Goal: Information Seeking & Learning: Understand process/instructions

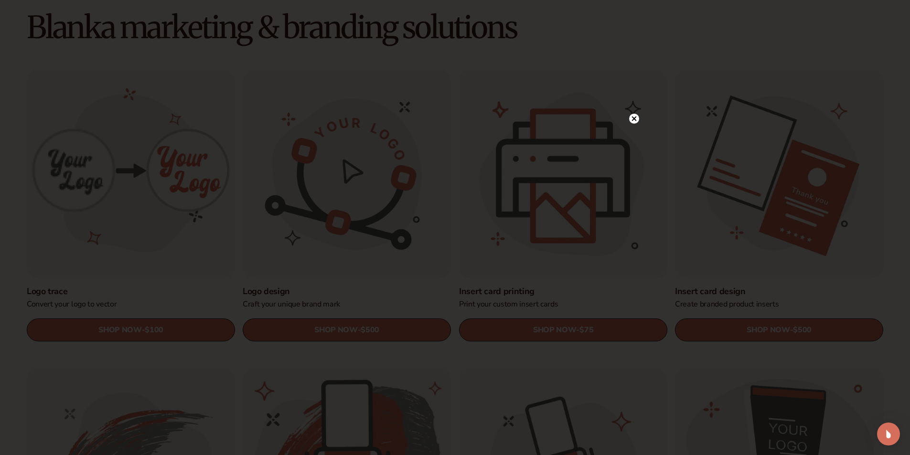
scroll to position [287, 0]
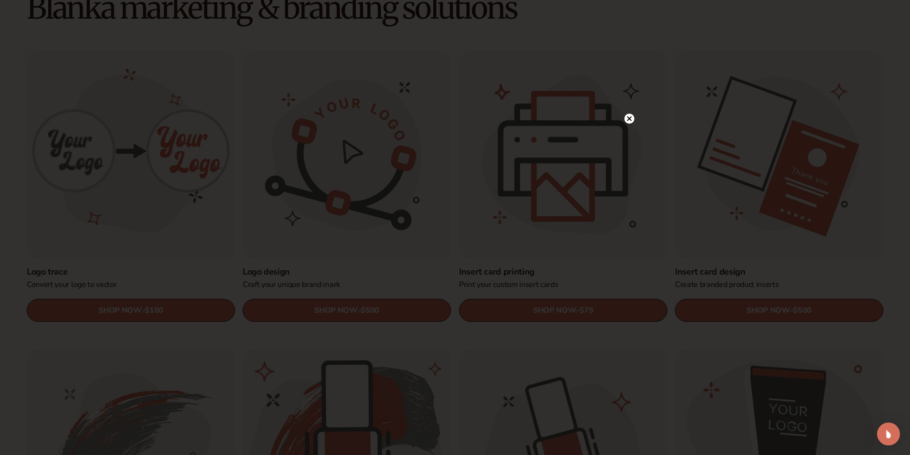
click at [632, 118] on circle at bounding box center [629, 119] width 10 height 10
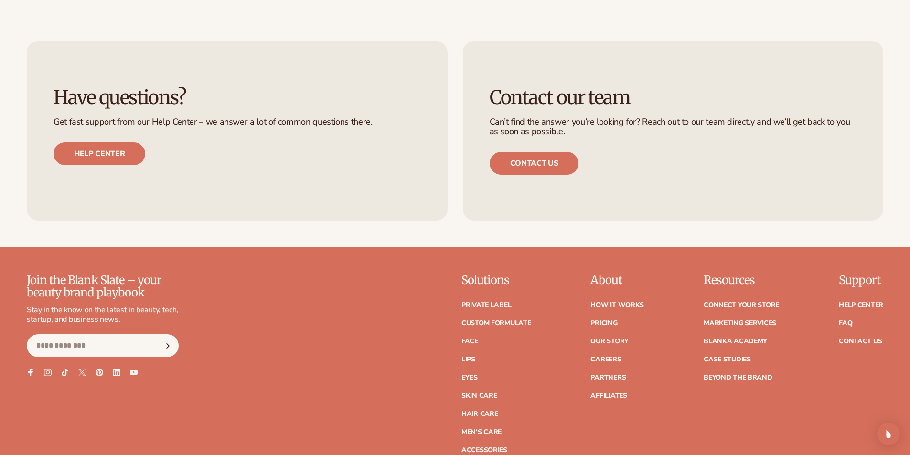
scroll to position [2389, 0]
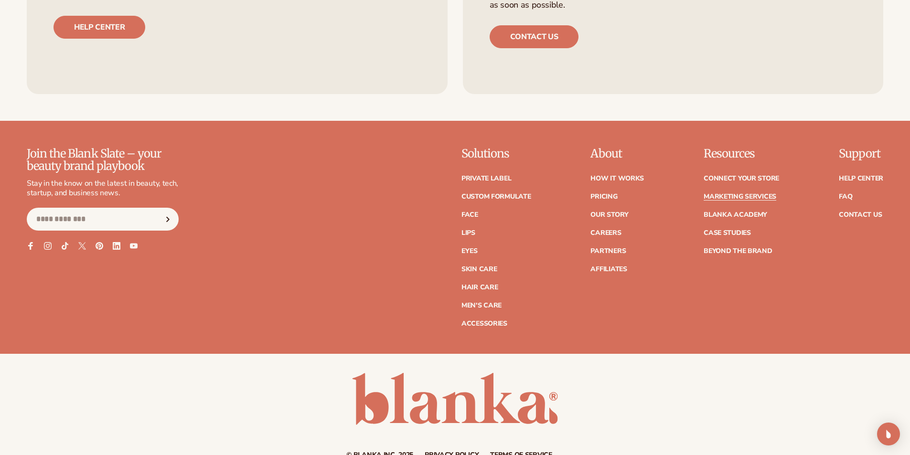
click at [88, 225] on input "Email" at bounding box center [103, 219] width 152 height 23
click at [50, 246] on icon at bounding box center [48, 246] width 4 height 4
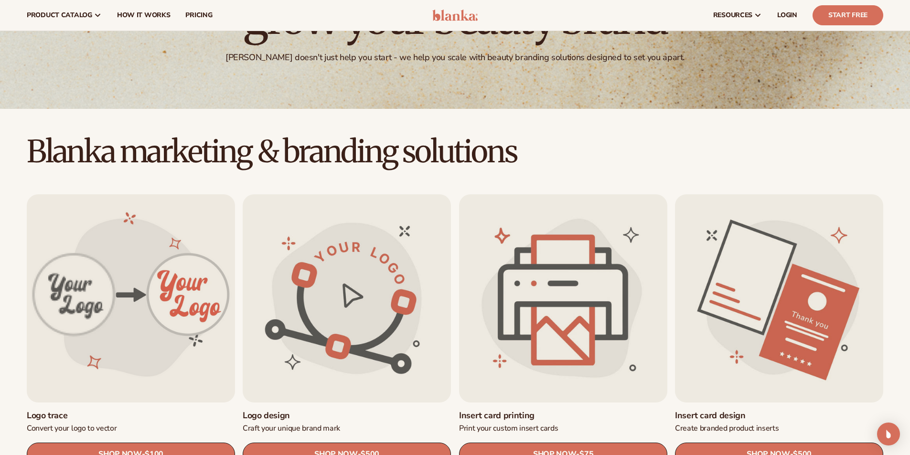
scroll to position [0, 0]
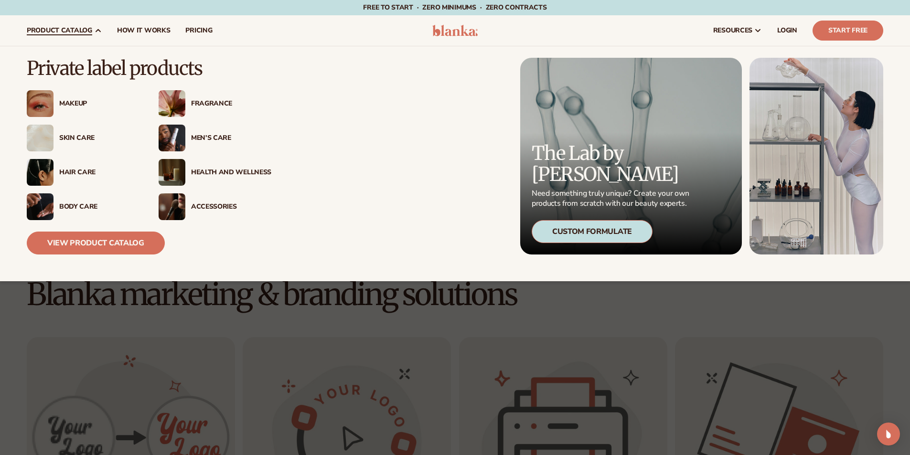
click at [180, 174] on img at bounding box center [172, 172] width 27 height 27
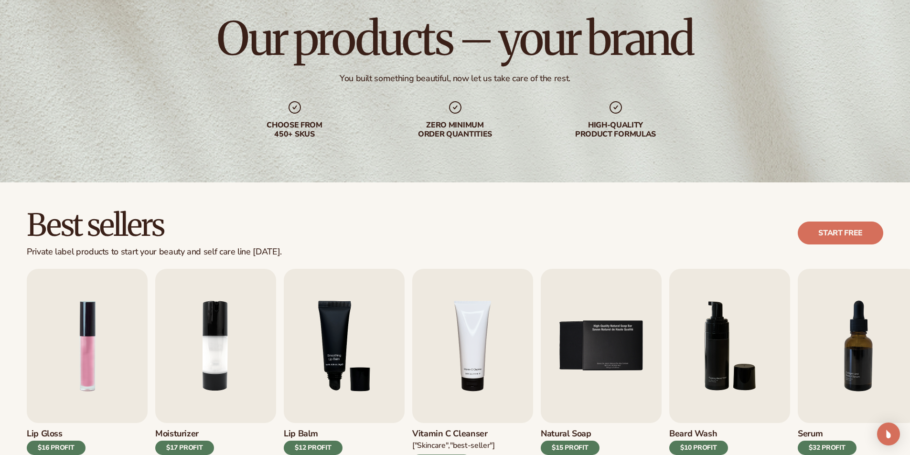
scroll to position [191, 0]
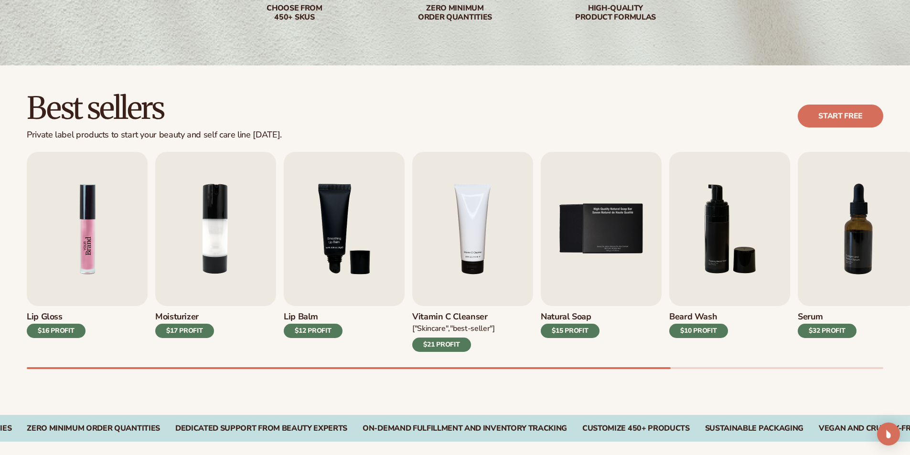
click at [76, 285] on img "1 / 9" at bounding box center [87, 229] width 121 height 154
click at [64, 334] on div "$16 PROFIT" at bounding box center [56, 331] width 59 height 14
click at [86, 188] on img "1 / 9" at bounding box center [87, 229] width 121 height 154
click at [102, 240] on img "1 / 9" at bounding box center [87, 229] width 121 height 154
click at [84, 239] on img "1 / 9" at bounding box center [87, 229] width 121 height 154
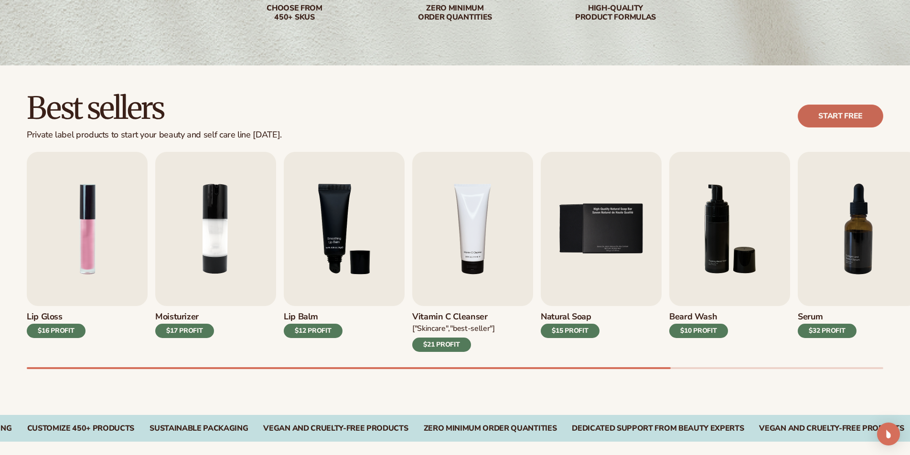
click at [812, 116] on link "Start free" at bounding box center [841, 116] width 86 height 23
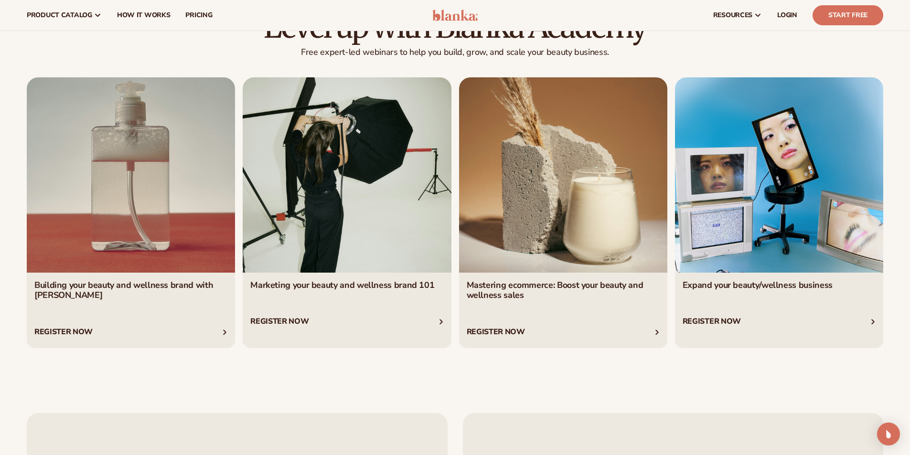
scroll to position [1884, 0]
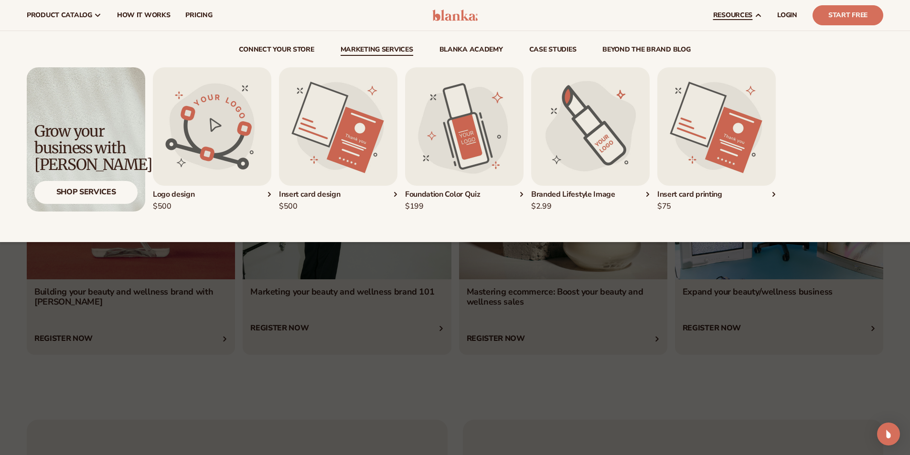
click at [400, 52] on link "Marketing services" at bounding box center [377, 51] width 73 height 10
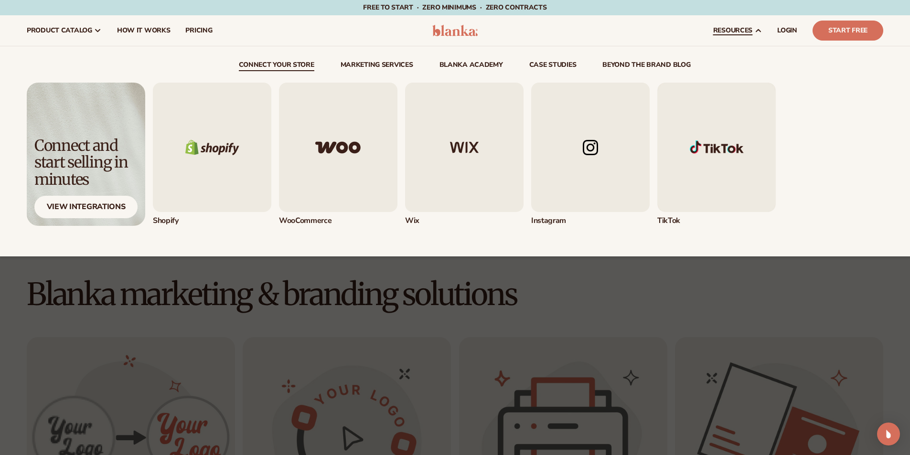
click at [243, 112] on img "1 / 5" at bounding box center [212, 147] width 118 height 129
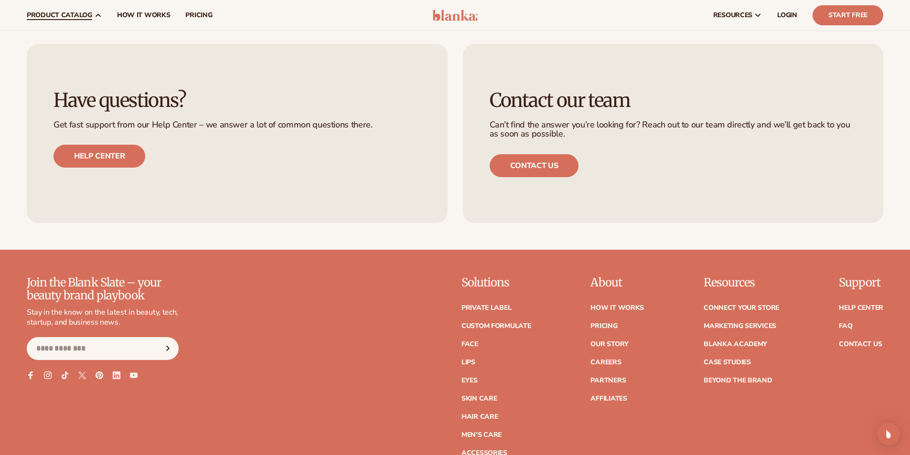
scroll to position [1388, 0]
click at [143, 17] on span "How It Works" at bounding box center [144, 15] width 54 height 8
